Goal: Navigation & Orientation: Find specific page/section

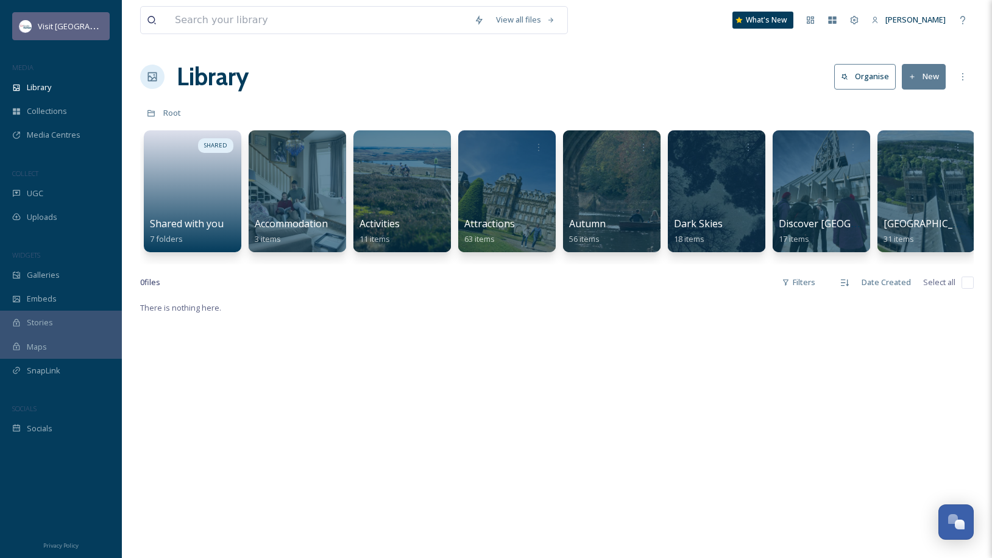
click at [90, 38] on div "Visit [GEOGRAPHIC_DATA]" at bounding box center [61, 26] width 98 height 28
click at [906, 15] on span "[PERSON_NAME]" at bounding box center [916, 19] width 60 height 11
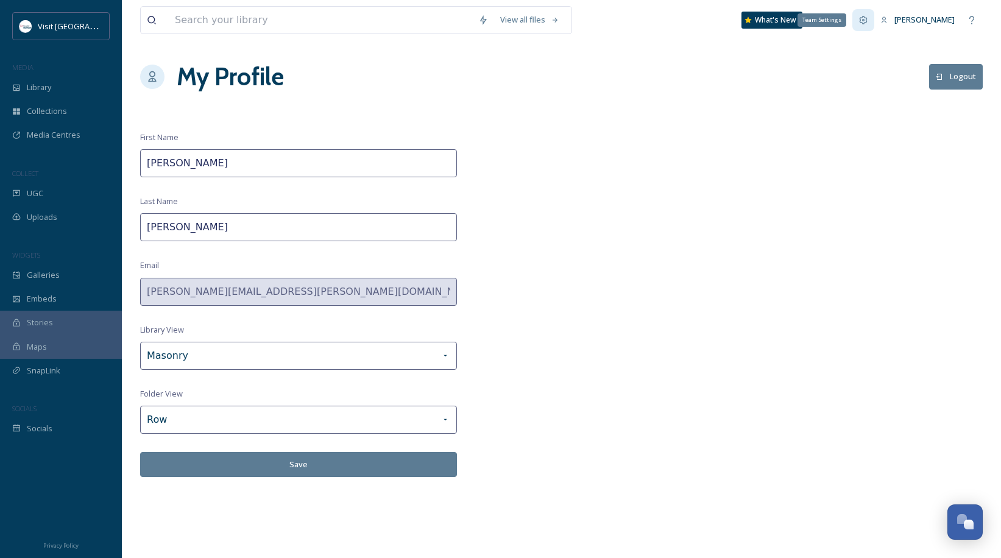
click at [868, 17] on icon at bounding box center [864, 20] width 10 height 10
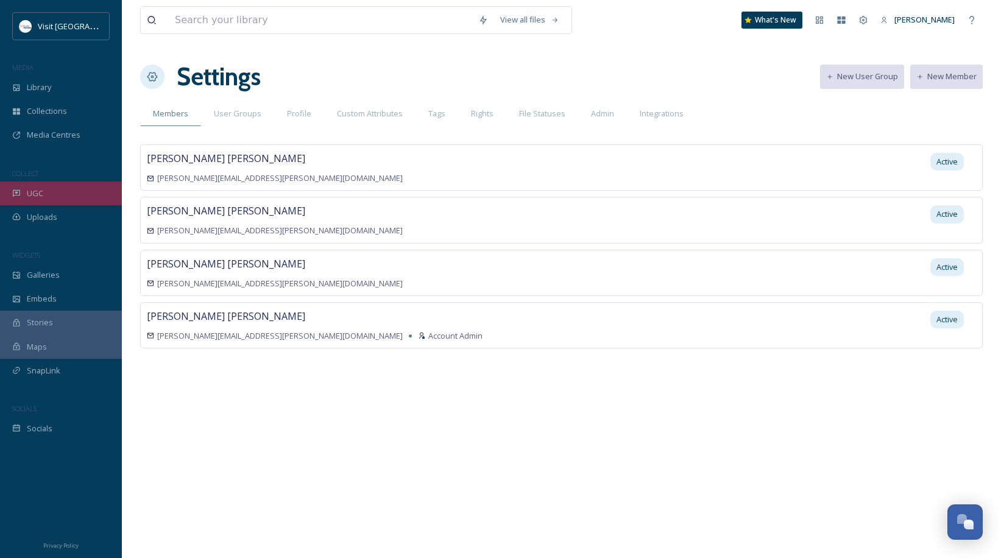
click at [56, 204] on div "UGC" at bounding box center [61, 194] width 122 height 24
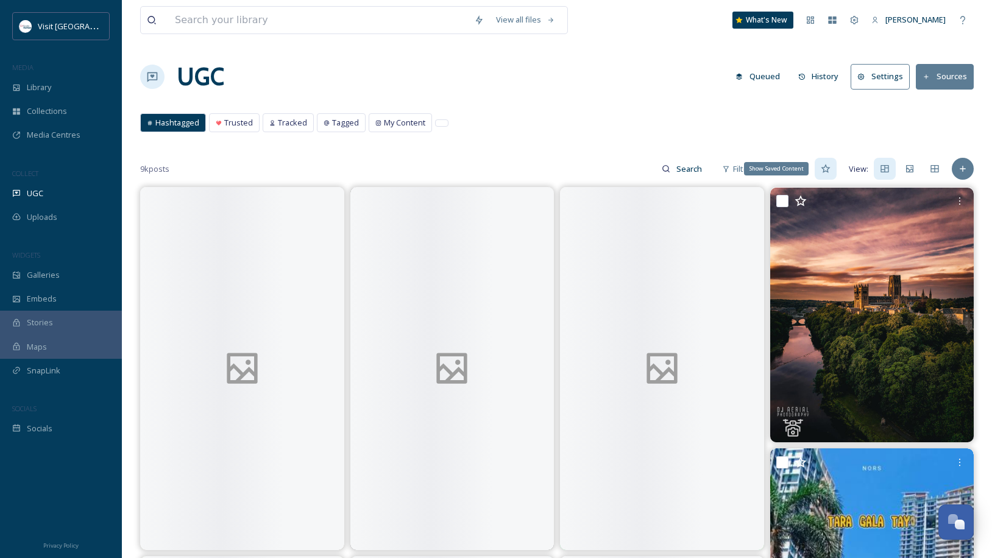
click at [830, 176] on div "Show Saved Content" at bounding box center [826, 169] width 22 height 22
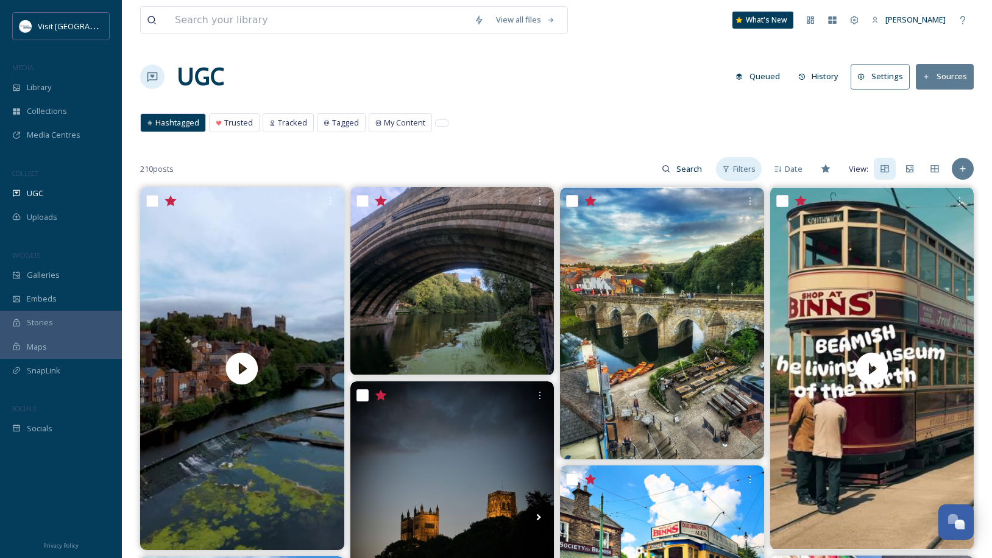
click at [761, 163] on div "Filters" at bounding box center [739, 169] width 46 height 24
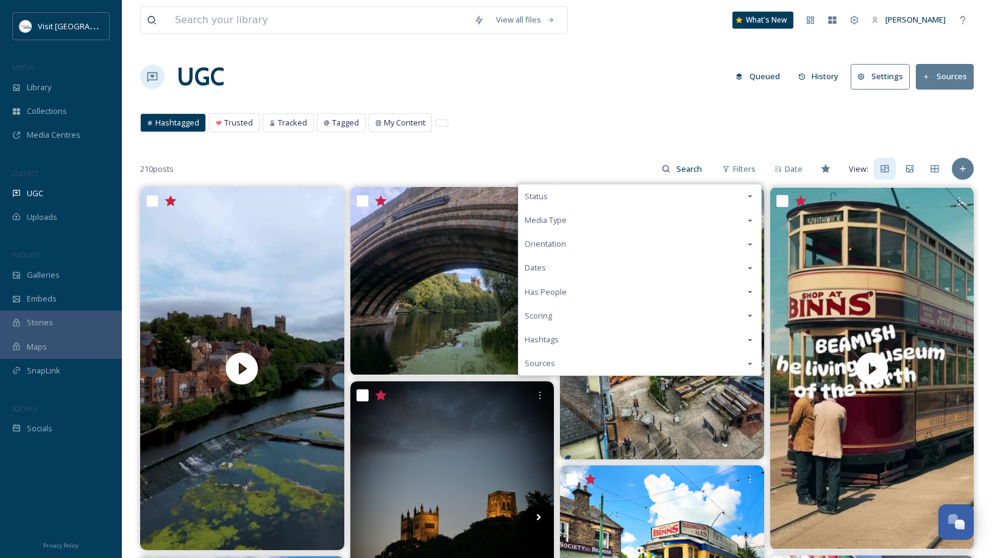
click at [545, 135] on div "Hashtagged Trusted Tracked Tagged My Content Hashtagged Trusted Tracked Tagged …" at bounding box center [557, 125] width 834 height 25
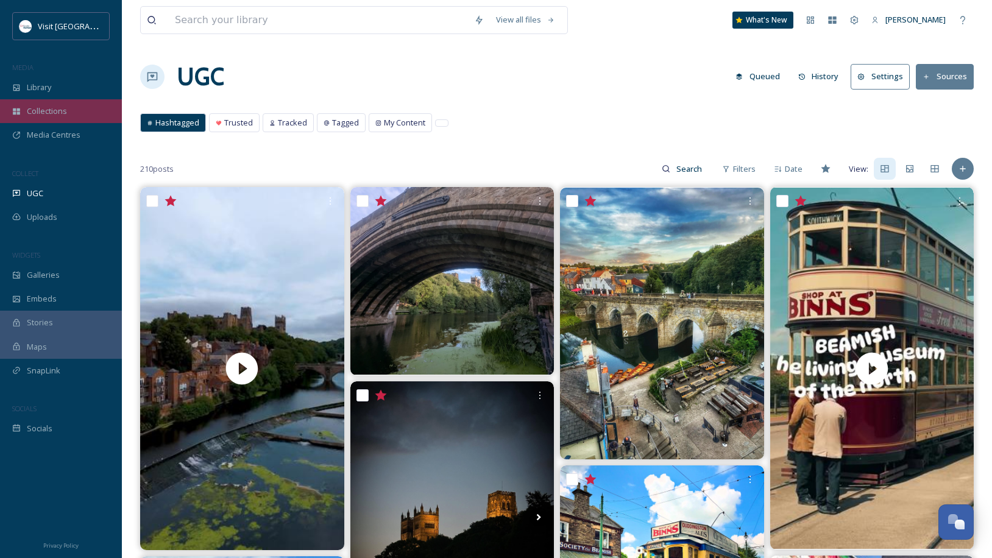
click at [37, 113] on span "Collections" at bounding box center [47, 111] width 40 height 12
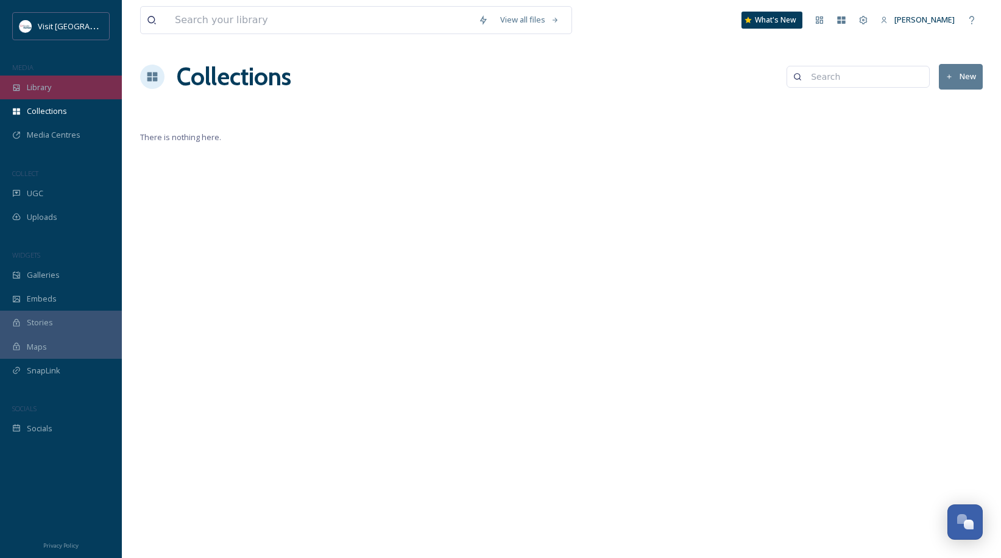
click at [64, 83] on div "Library" at bounding box center [61, 88] width 122 height 24
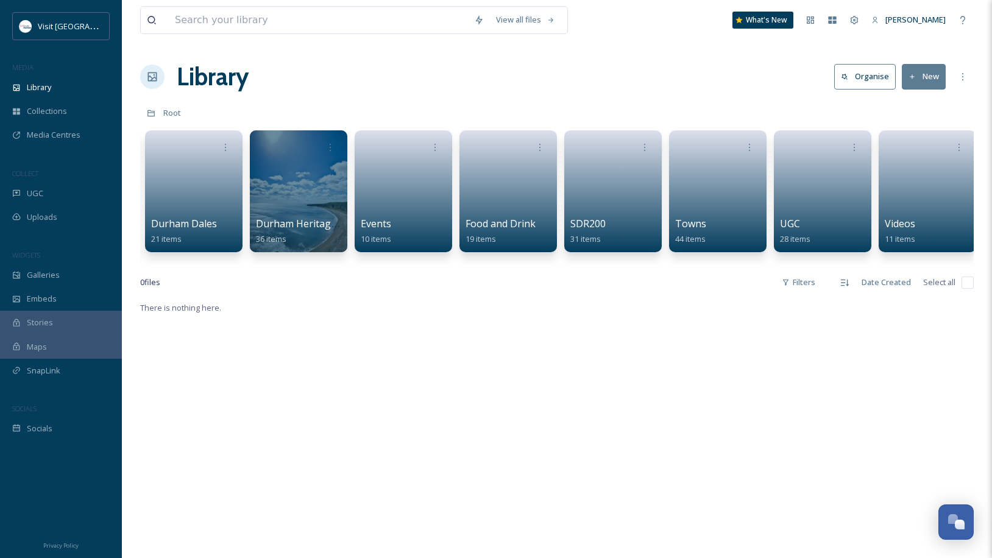
scroll to position [0, 843]
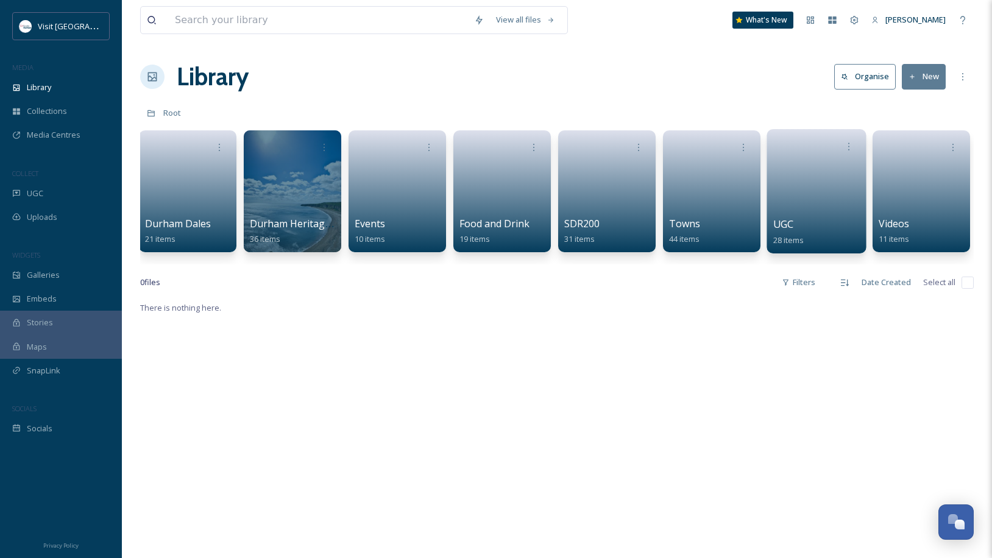
click at [836, 221] on div "UGC 28 items" at bounding box center [816, 232] width 87 height 30
